Goal: Information Seeking & Learning: Learn about a topic

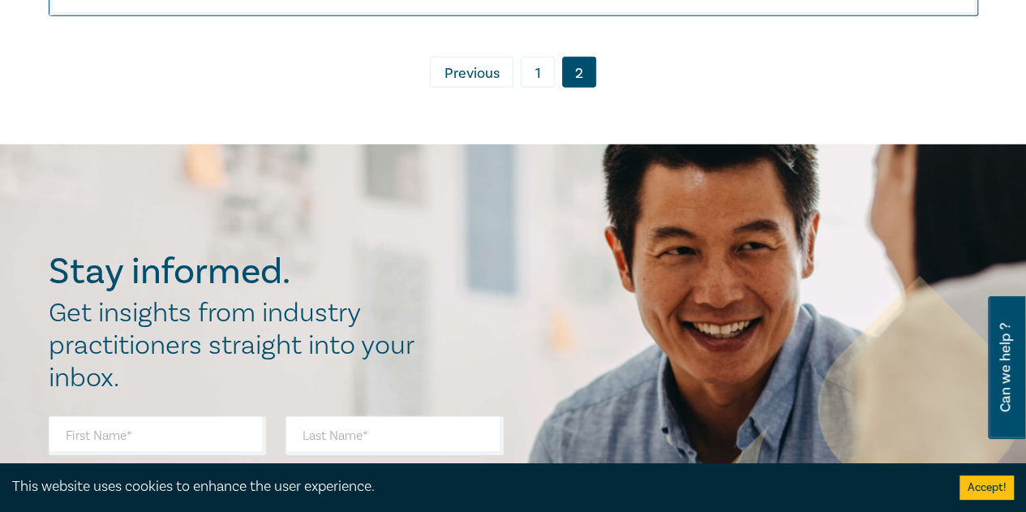
scroll to position [2197, 0]
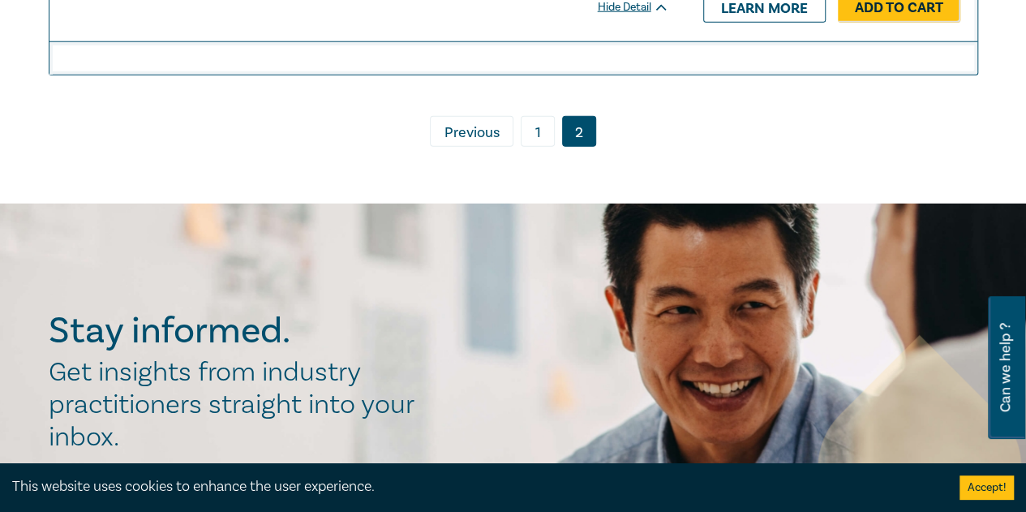
click at [535, 121] on link "1" at bounding box center [538, 131] width 34 height 31
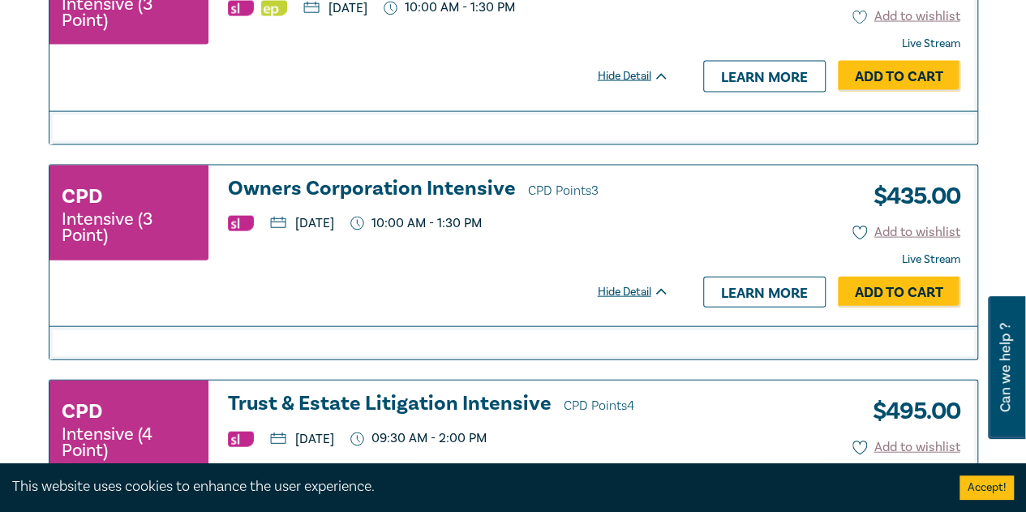
scroll to position [2035, 0]
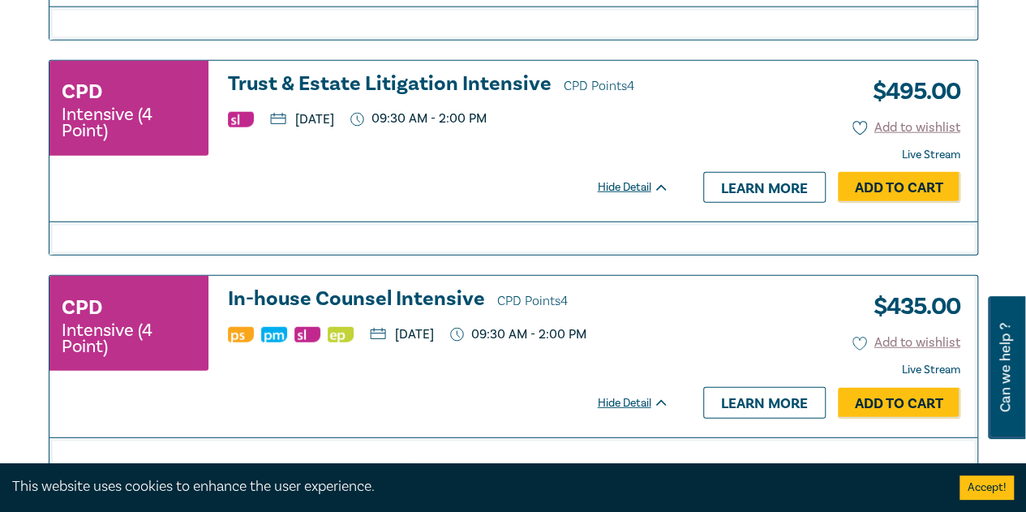
click at [433, 73] on h3 "Trust & Estate Litigation Intensive CPD Points 4" at bounding box center [448, 85] width 441 height 24
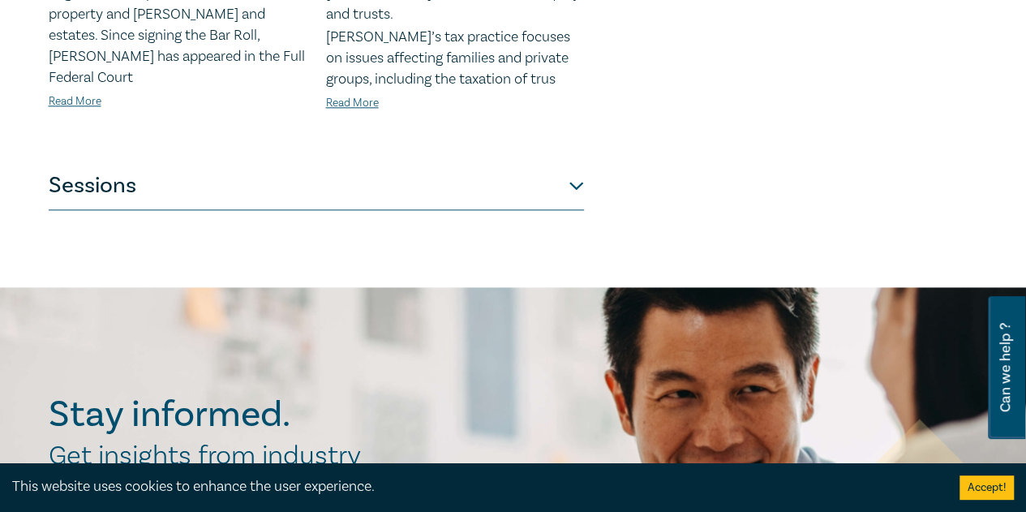
click at [409, 161] on button "Sessions" at bounding box center [316, 185] width 535 height 49
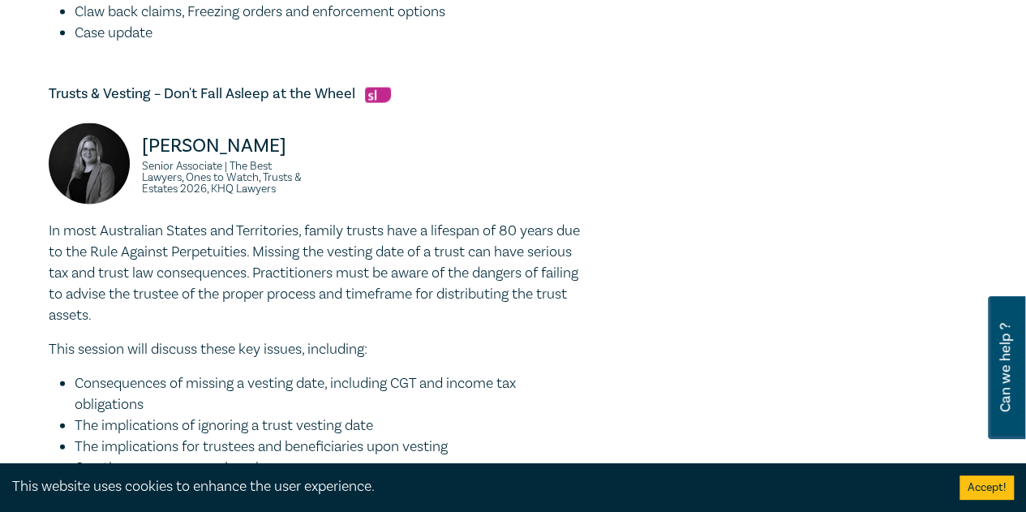
scroll to position [1946, 0]
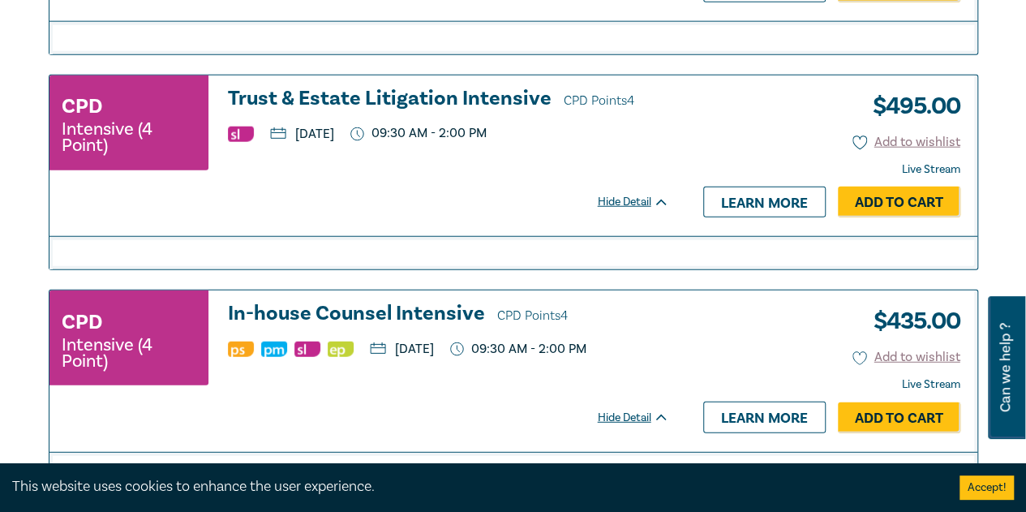
scroll to position [2035, 0]
